Goal: Find contact information: Find contact information

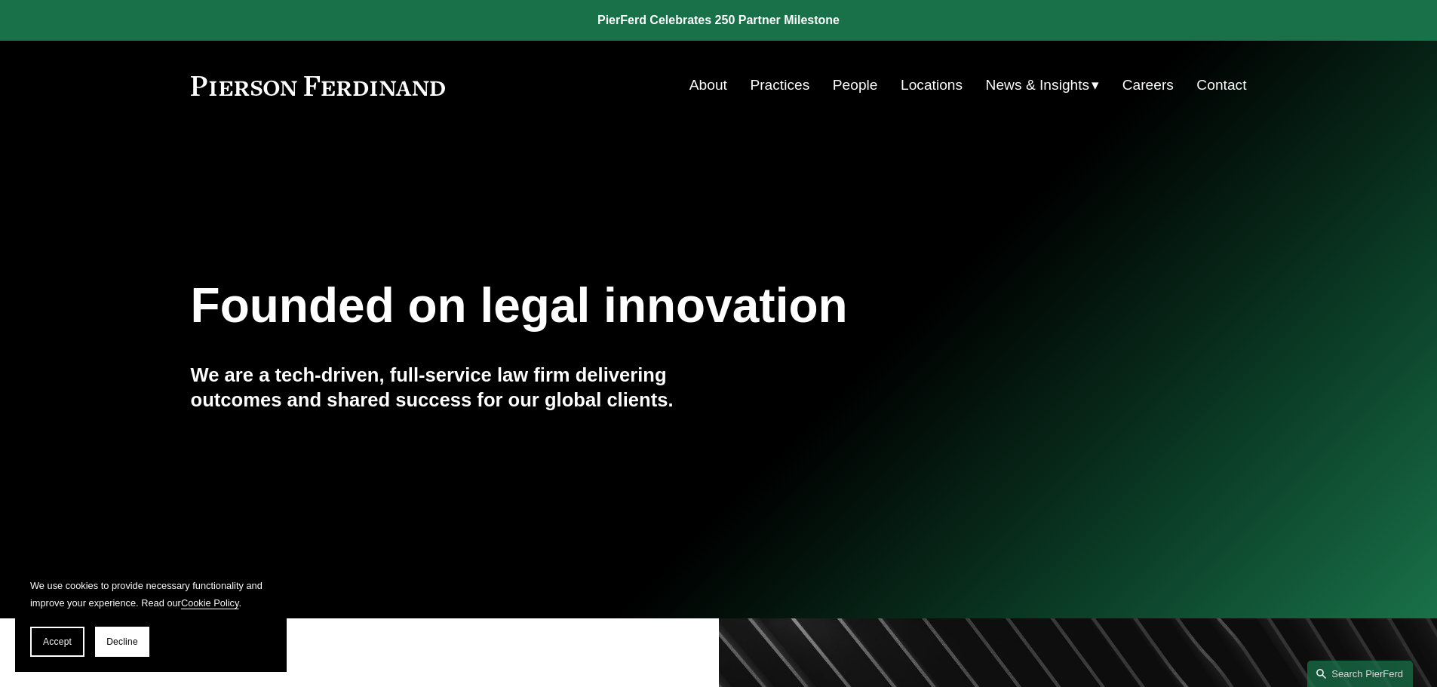
click at [903, 82] on link "Locations" at bounding box center [932, 85] width 62 height 29
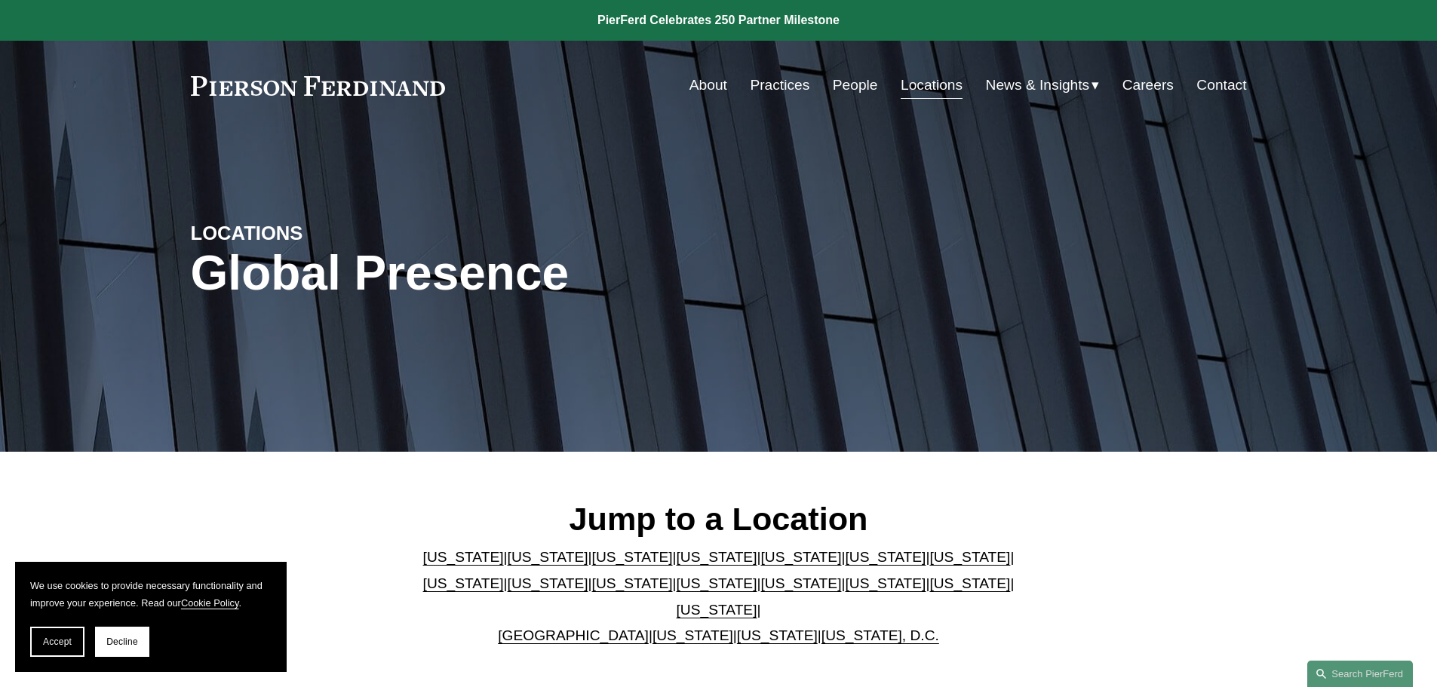
click at [840, 81] on link "People" at bounding box center [855, 85] width 45 height 29
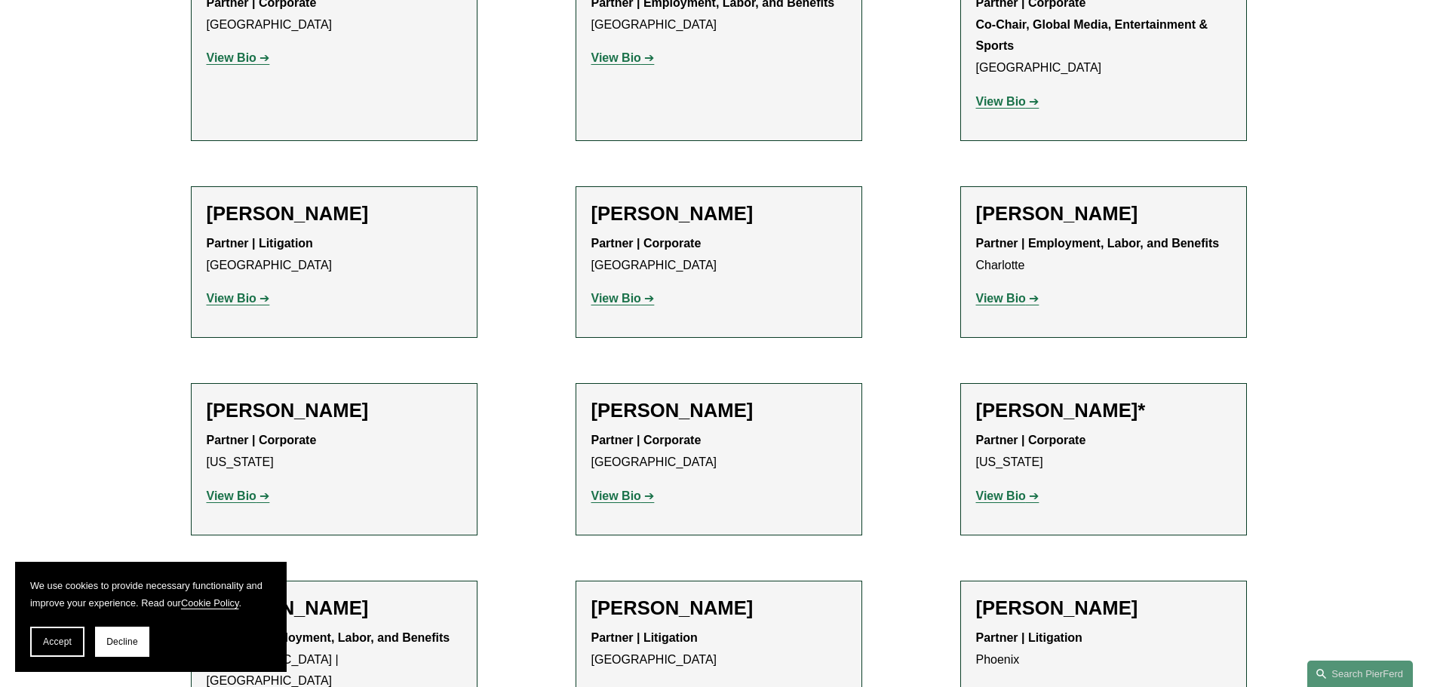
scroll to position [17276, 0]
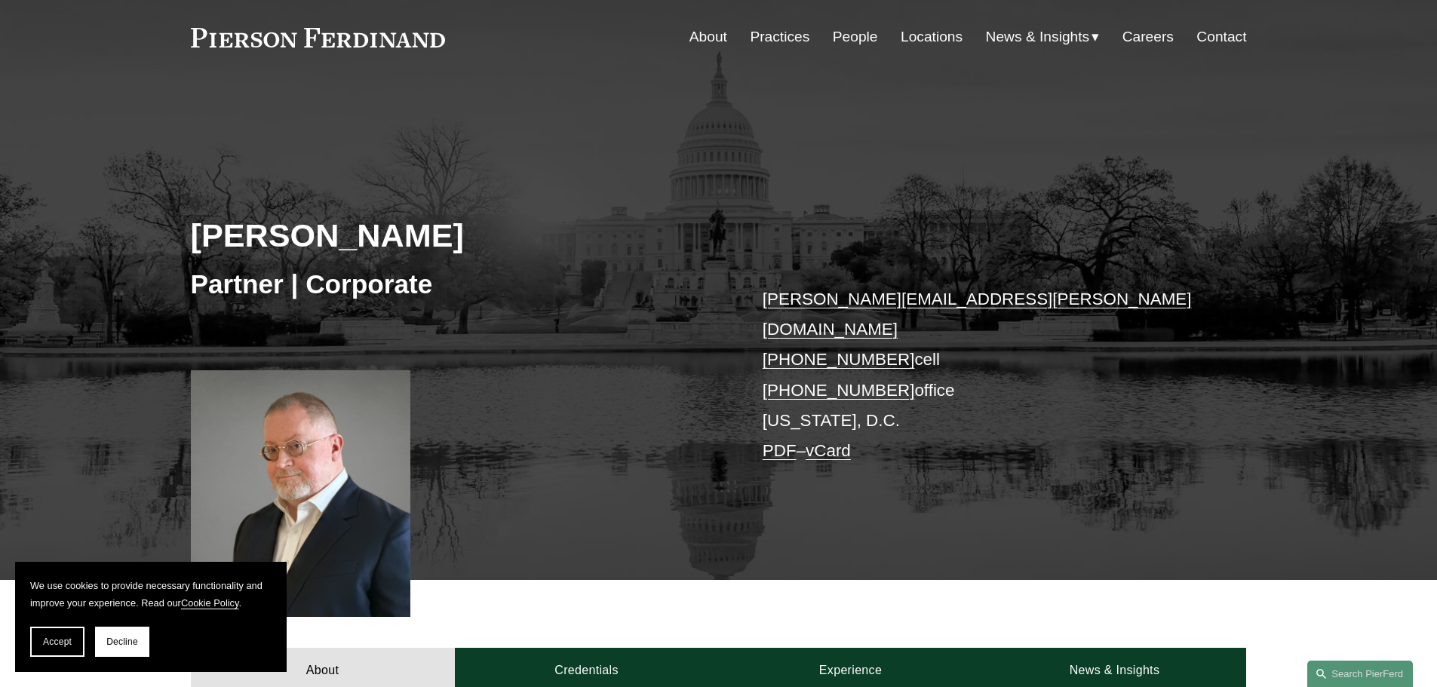
scroll to position [75, 0]
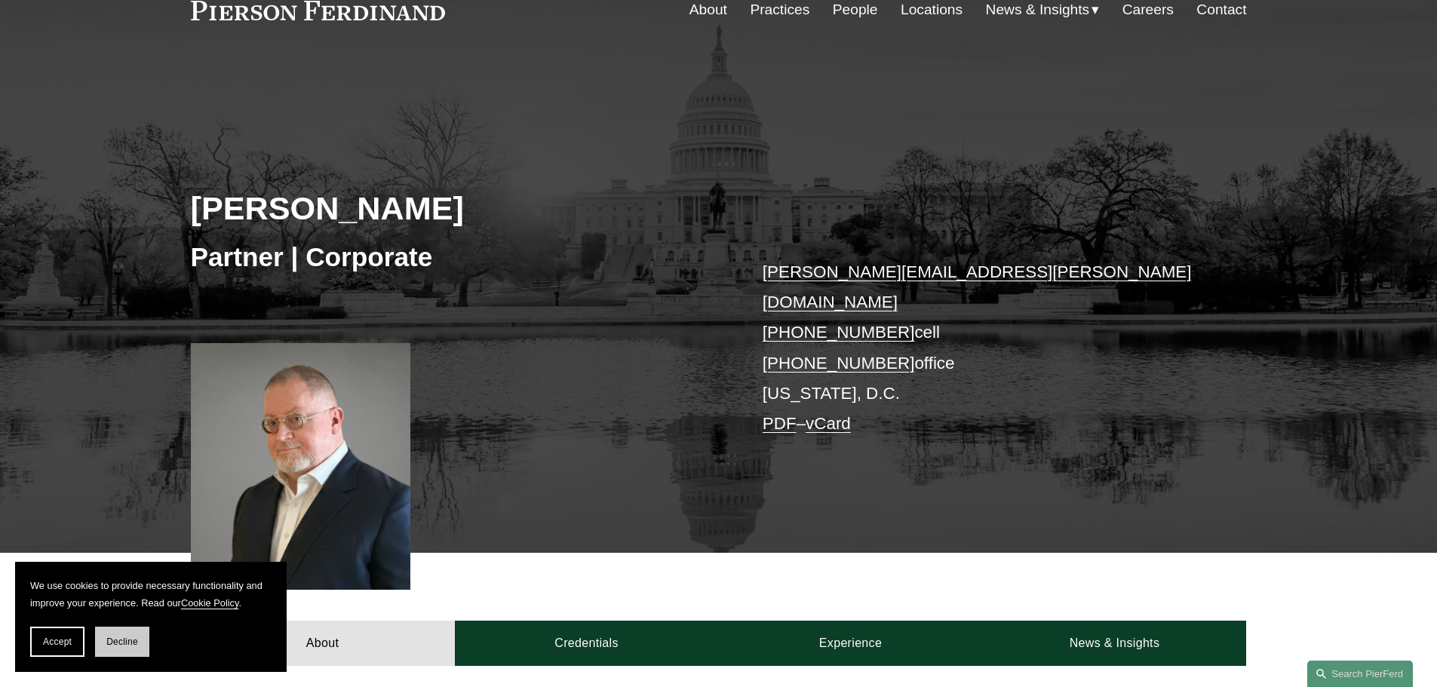
click at [117, 645] on span "Decline" at bounding box center [122, 642] width 32 height 11
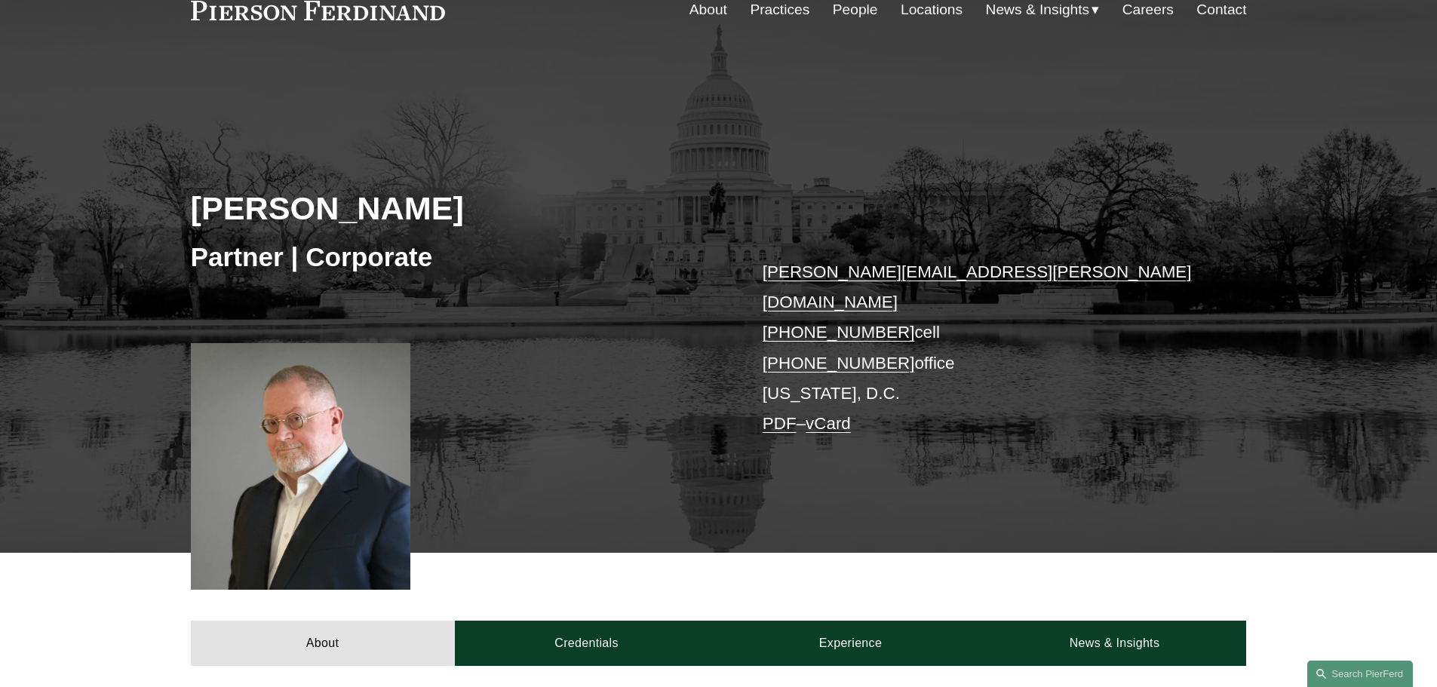
click at [1230, 13] on link "Contact" at bounding box center [1222, 9] width 50 height 29
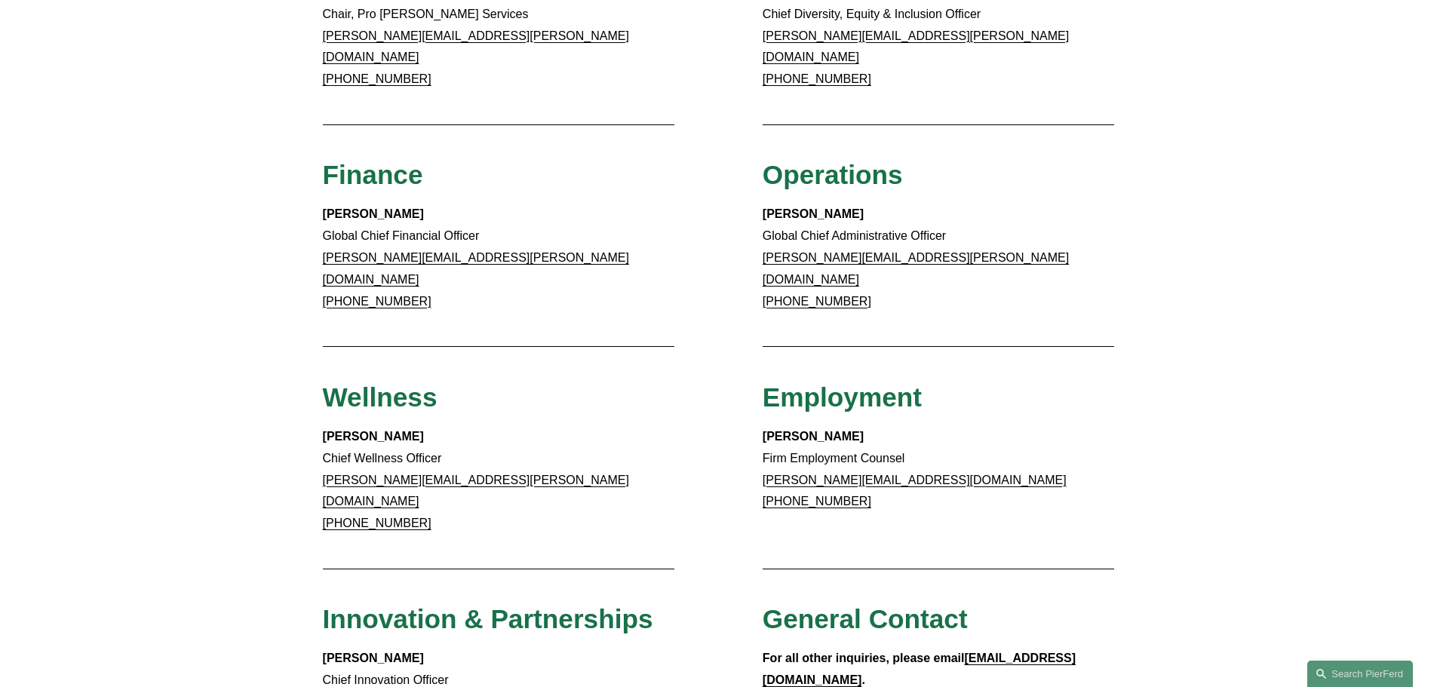
scroll to position [981, 0]
